Goal: Information Seeking & Learning: Check status

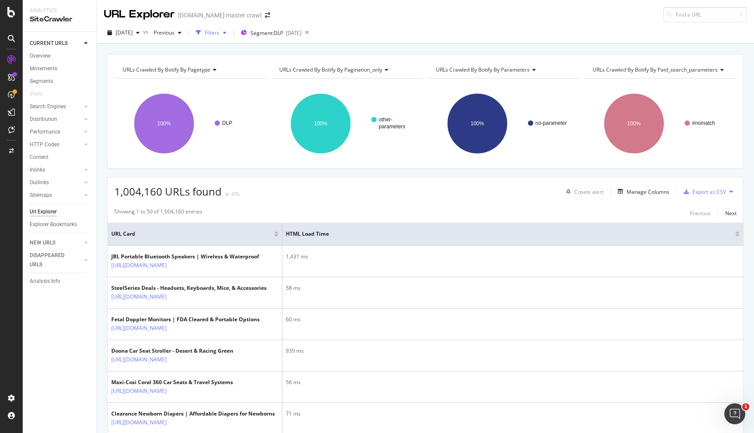
click at [219, 34] on div "Filters" at bounding box center [212, 32] width 15 height 7
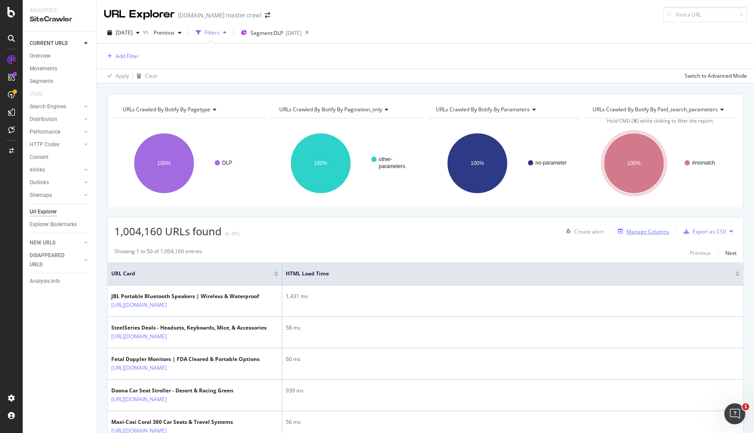
click at [629, 234] on div "Manage Columns" at bounding box center [647, 231] width 43 height 7
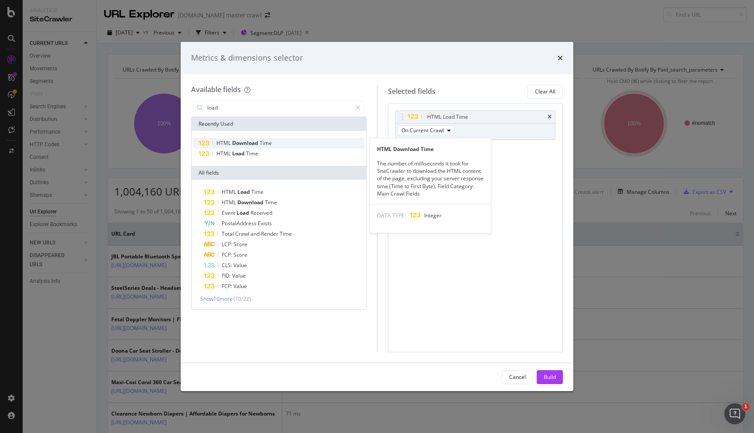
click at [250, 145] on span "Download" at bounding box center [245, 142] width 27 height 7
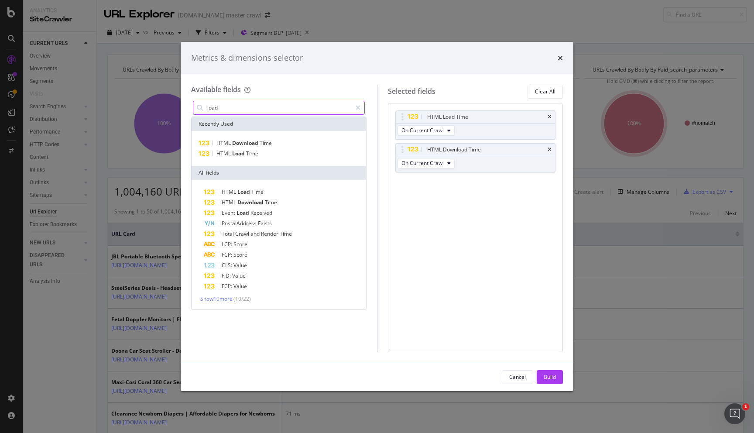
click at [248, 106] on input "load" at bounding box center [278, 107] width 145 height 13
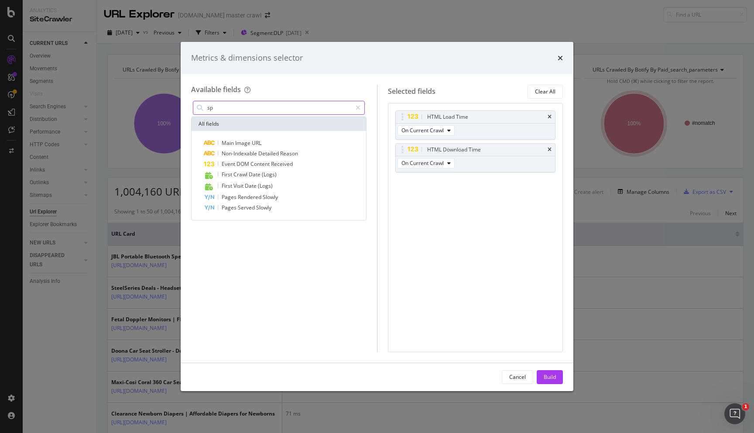
type input "s"
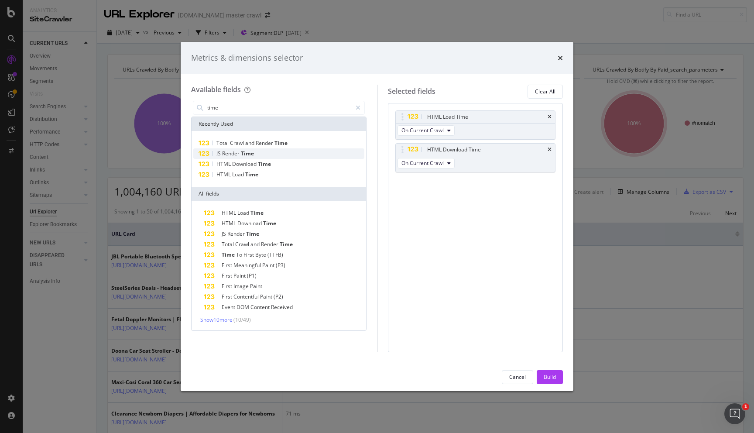
click at [239, 152] on span "Render" at bounding box center [231, 153] width 19 height 7
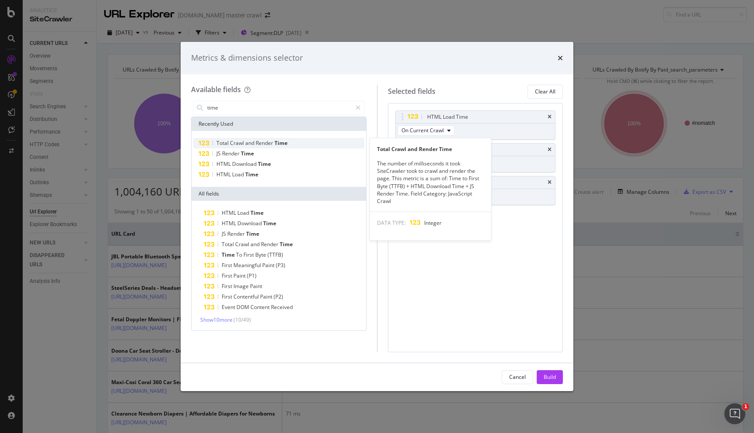
click at [243, 145] on span "Crawl" at bounding box center [237, 142] width 15 height 7
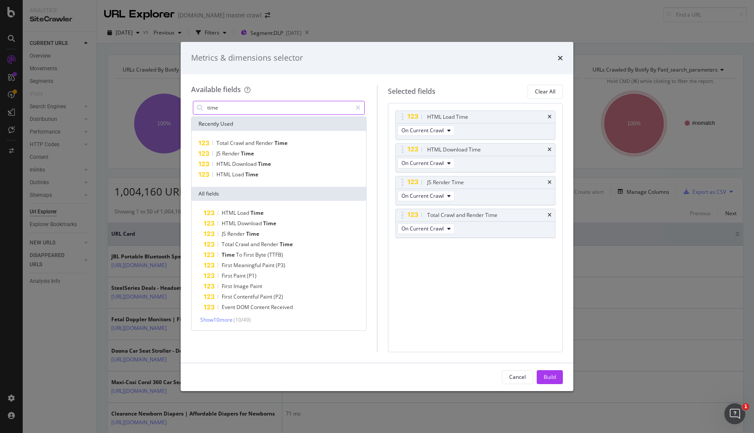
click at [221, 107] on input "time" at bounding box center [278, 107] width 145 height 13
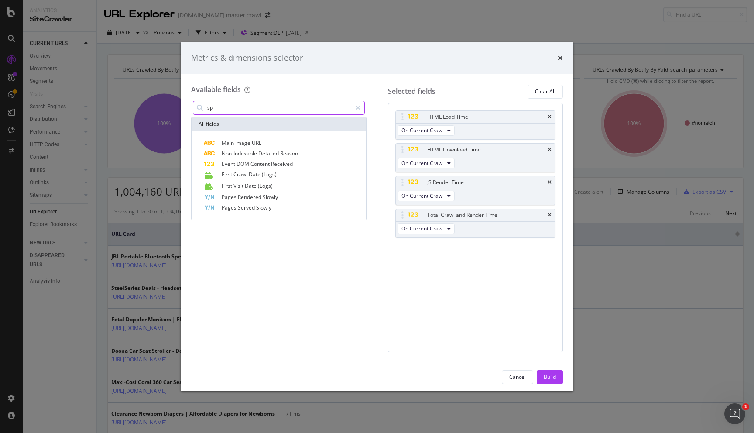
type input "s"
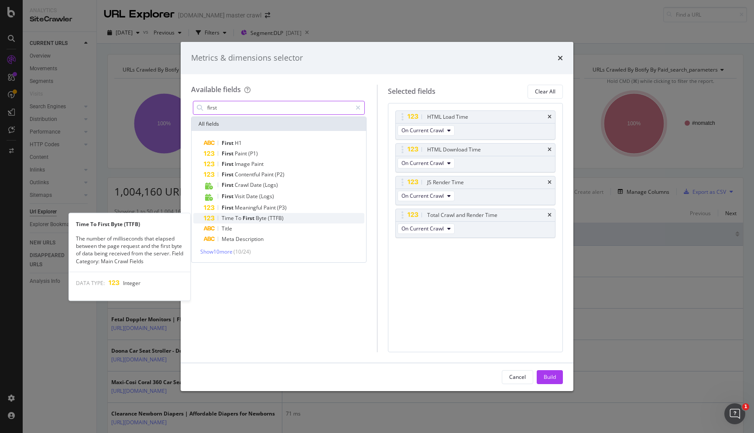
type input "first"
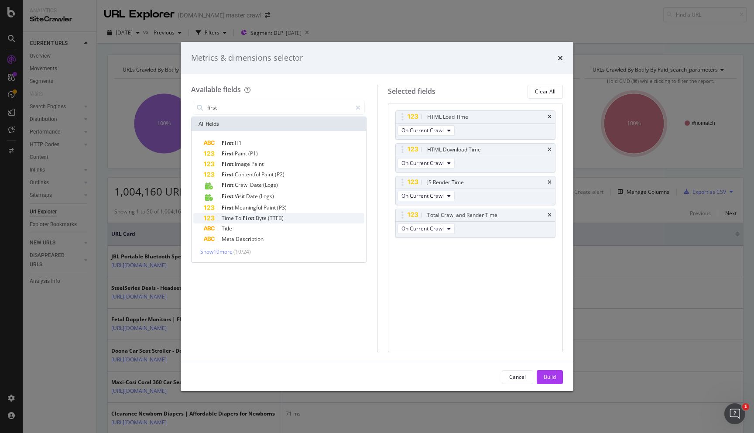
click at [239, 214] on div "Time To First Byte (TTFB)" at bounding box center [284, 218] width 160 height 10
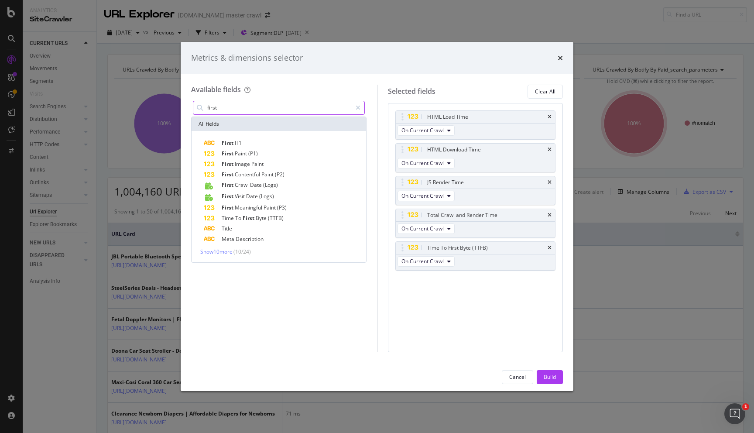
click at [251, 107] on input "first" at bounding box center [278, 107] width 145 height 13
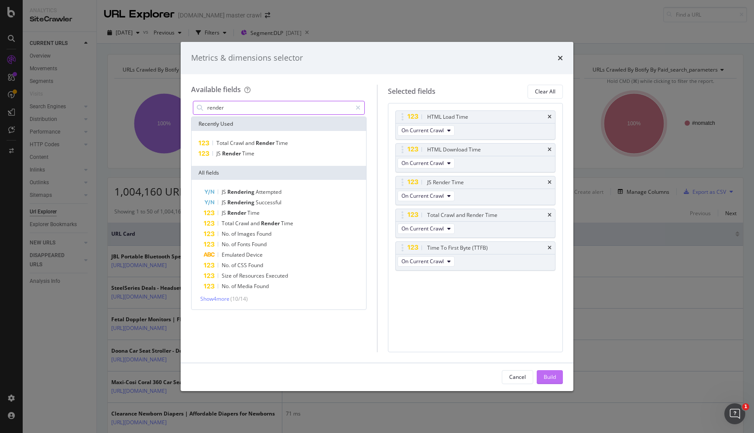
type input "render"
click at [554, 382] on div "Build" at bounding box center [549, 376] width 12 height 13
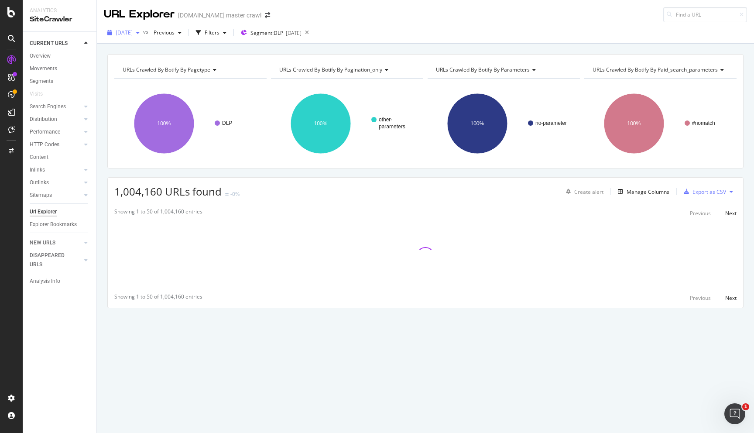
click at [133, 32] on span "[DATE]" at bounding box center [124, 32] width 17 height 7
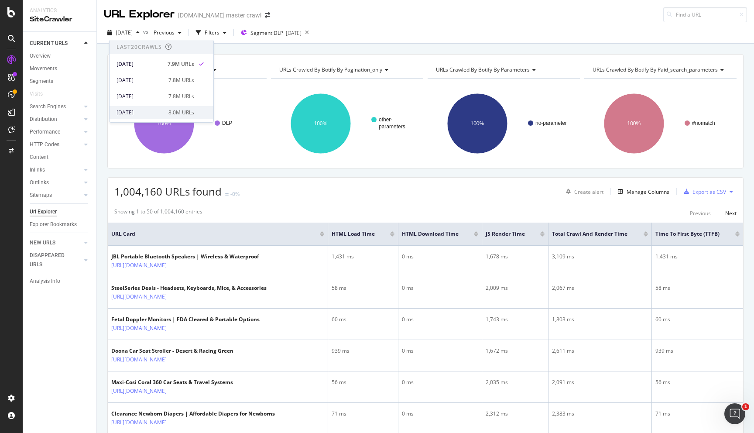
click at [144, 109] on div "[DATE]" at bounding box center [139, 113] width 47 height 8
